Goal: Transaction & Acquisition: Purchase product/service

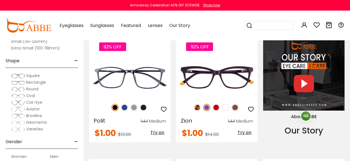
scroll to position [501, 0]
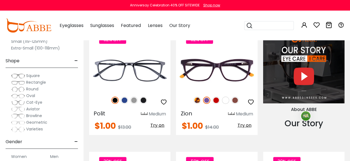
type input "**********"
click at [33, 76] on span "Square" at bounding box center [33, 76] width 14 height 6
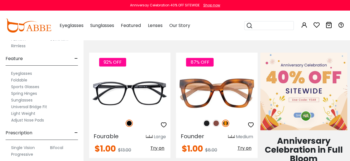
scroll to position [223, 0]
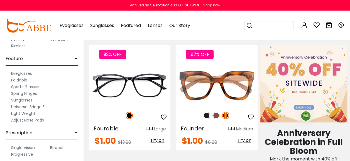
type input "**********"
click at [58, 145] on label "Bifocal" at bounding box center [56, 148] width 13 height 7
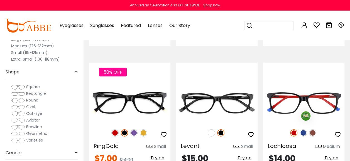
scroll to position [836, 0]
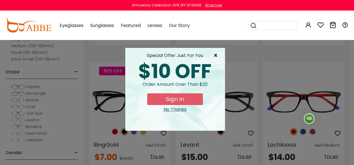
type input "**********"
click at [218, 54] on span "×" at bounding box center [217, 55] width 7 height 7
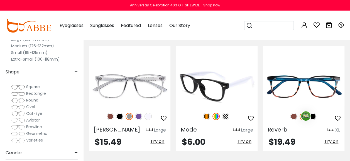
scroll to position [1616, 0]
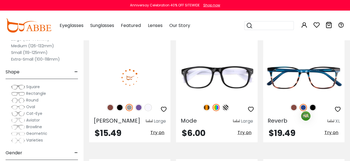
click at [140, 104] on img at bounding box center [138, 107] width 7 height 7
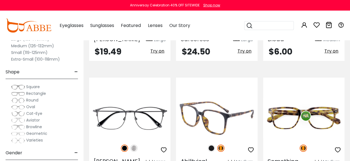
scroll to position [1950, 0]
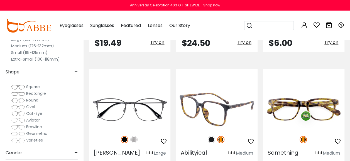
click at [212, 136] on img at bounding box center [211, 139] width 7 height 7
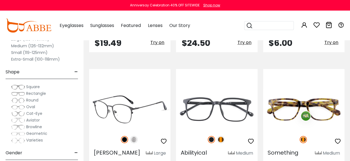
click at [152, 92] on img at bounding box center [129, 109] width 81 height 41
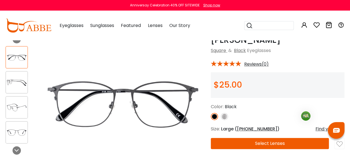
scroll to position [28, 0]
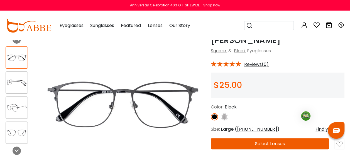
type input "**********"
click at [237, 142] on button "Select Lenses" at bounding box center [270, 143] width 118 height 11
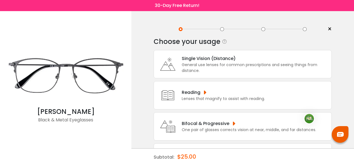
click at [203, 125] on div "Bifocal & Progressive" at bounding box center [249, 123] width 135 height 7
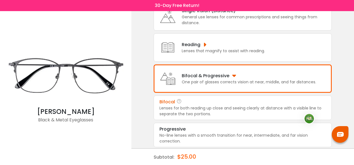
scroll to position [48, 0]
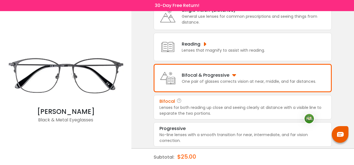
click at [203, 110] on div "Lenses for both reading up close and seeing clearly at distance with a visible …" at bounding box center [243, 111] width 167 height 12
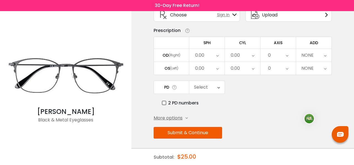
scroll to position [14, 0]
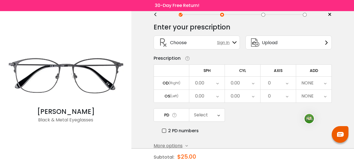
click at [219, 82] on div "0.00" at bounding box center [206, 83] width 35 height 13
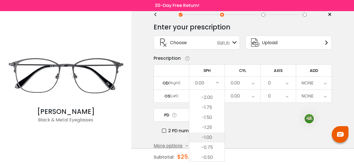
scroll to position [710, 0]
click at [208, 115] on li "-1.75" at bounding box center [206, 117] width 35 height 10
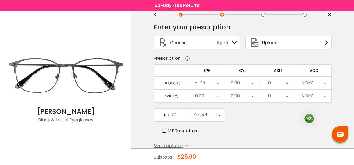
click at [325, 82] on icon at bounding box center [325, 83] width 3 height 13
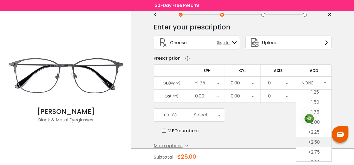
scroll to position [56, 0]
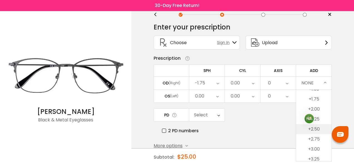
click at [316, 128] on li "+2.50" at bounding box center [313, 130] width 35 height 10
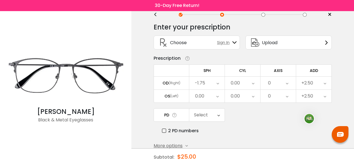
click at [217, 95] on icon at bounding box center [217, 96] width 3 height 13
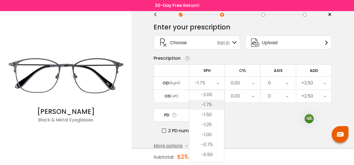
scroll to position [710, 0]
click at [213, 104] on li "-2.00" at bounding box center [206, 107] width 35 height 10
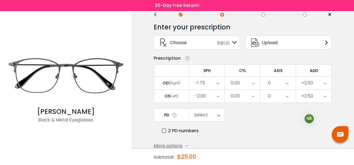
click at [255, 95] on div "0.00" at bounding box center [242, 96] width 35 height 13
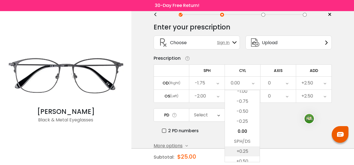
click at [242, 150] on li "+0.25" at bounding box center [242, 152] width 35 height 10
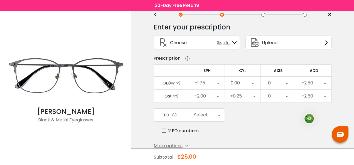
click at [288, 94] on icon at bounding box center [287, 96] width 3 height 13
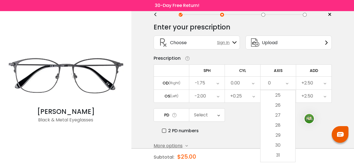
scroll to position [279, 0]
click at [279, 139] on li "32" at bounding box center [278, 138] width 35 height 10
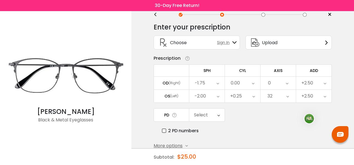
click at [220, 114] on div "Select" at bounding box center [206, 115] width 35 height 13
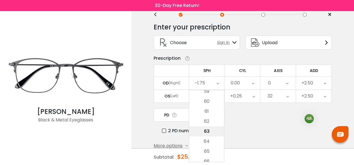
click at [211, 131] on li "63" at bounding box center [206, 132] width 35 height 10
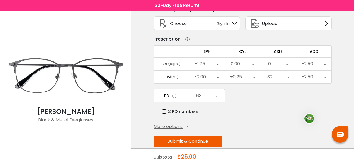
scroll to position [42, 0]
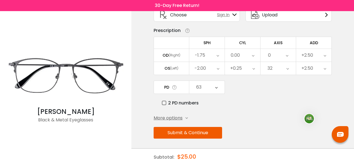
click at [177, 130] on button "Submit & Continue" at bounding box center [188, 133] width 69 height 12
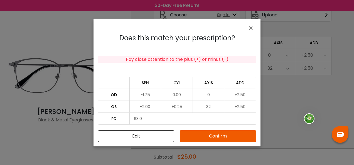
click at [203, 137] on button "Confirm" at bounding box center [218, 137] width 76 height 12
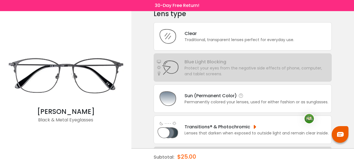
scroll to position [56, 0]
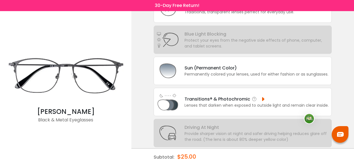
click at [226, 114] on div "Transitions® & Photochromic Lenses that darken when exposed to outside light an…" at bounding box center [243, 102] width 178 height 28
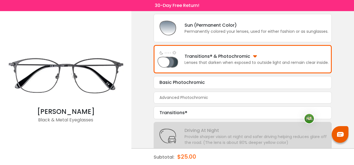
scroll to position [126, 0]
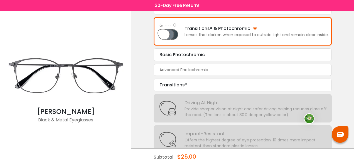
click at [182, 85] on div "Transitions®" at bounding box center [243, 85] width 167 height 7
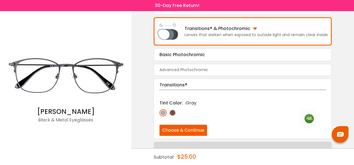
click at [189, 69] on div "Advanced Photochromic" at bounding box center [184, 70] width 49 height 6
click at [194, 54] on div "Basic Photochromic" at bounding box center [243, 55] width 167 height 7
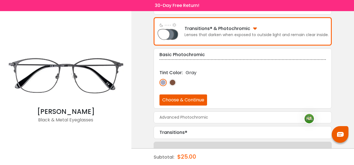
click at [194, 54] on div "Lens type Clear Traditional, transparent lenses perfect for everyday use. Blue …" at bounding box center [243, 56] width 178 height 292
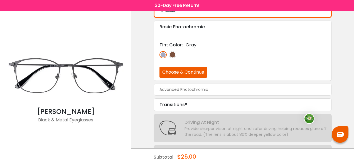
click at [188, 90] on div "Advanced Photochromic" at bounding box center [184, 90] width 49 height 6
click at [179, 106] on div "Transitions®" at bounding box center [243, 105] width 167 height 7
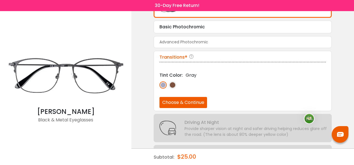
click at [171, 84] on img at bounding box center [172, 85] width 7 height 7
click at [165, 84] on img at bounding box center [163, 85] width 7 height 7
click at [170, 103] on button "Choose & Continue" at bounding box center [184, 102] width 48 height 11
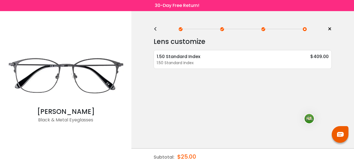
scroll to position [0, 0]
